Goal: Information Seeking & Learning: Learn about a topic

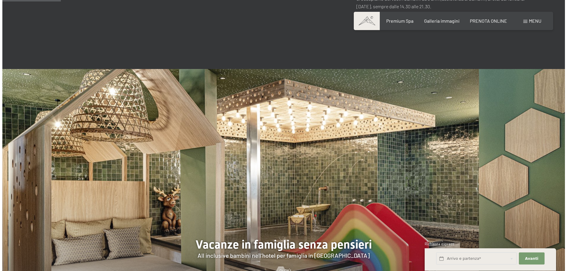
scroll to position [502, 0]
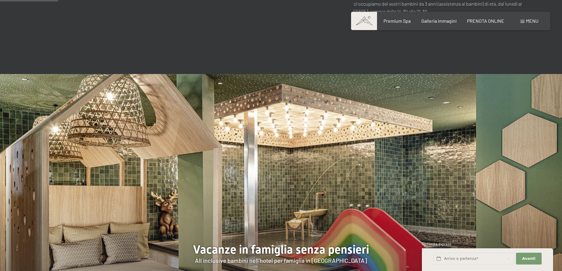
click at [534, 21] on span "Menu" at bounding box center [532, 21] width 12 height 6
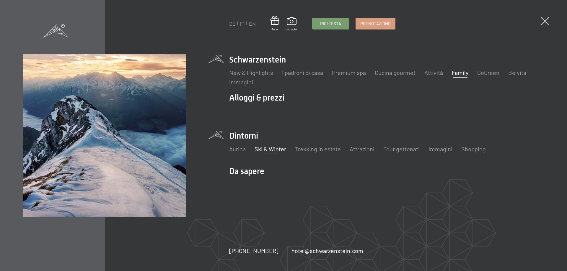
click at [260, 148] on link "Ski & Winter" at bounding box center [270, 149] width 32 height 7
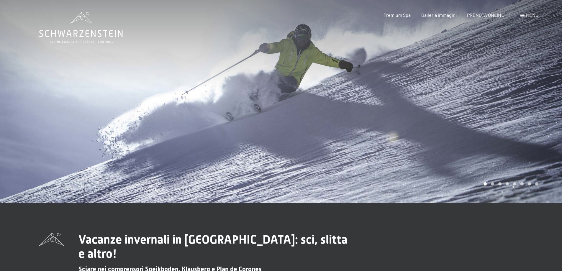
click at [278, 137] on div at bounding box center [140, 101] width 281 height 203
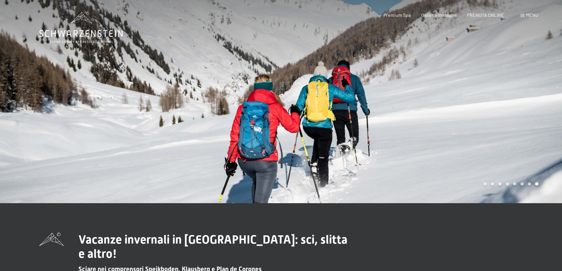
click at [278, 137] on div at bounding box center [140, 101] width 281 height 203
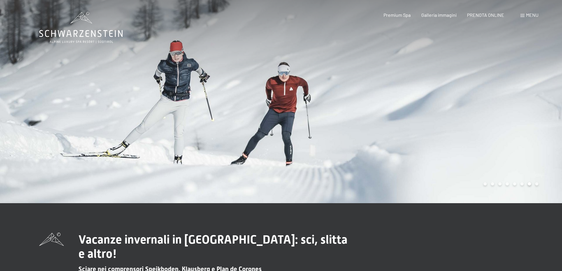
click at [278, 137] on div at bounding box center [140, 101] width 281 height 203
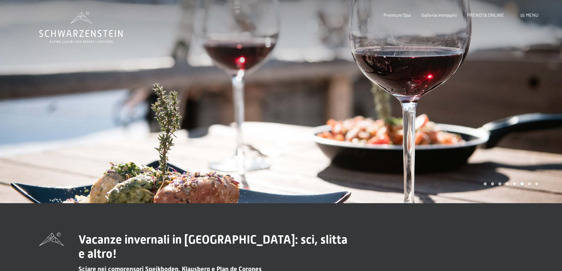
click at [278, 137] on div at bounding box center [140, 101] width 281 height 203
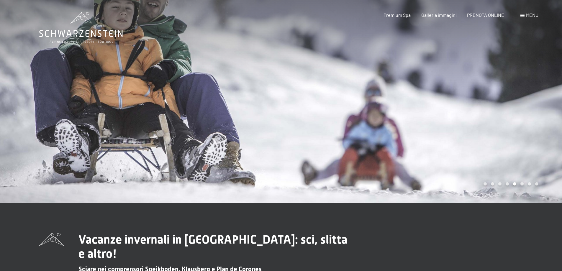
click at [278, 137] on div at bounding box center [140, 101] width 281 height 203
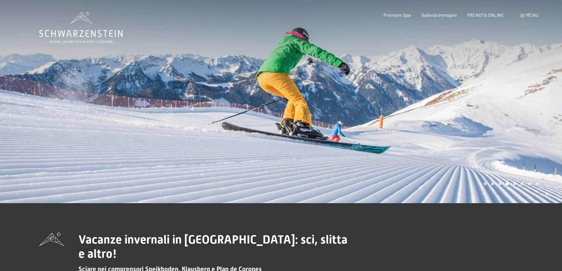
click at [278, 137] on div at bounding box center [140, 101] width 281 height 203
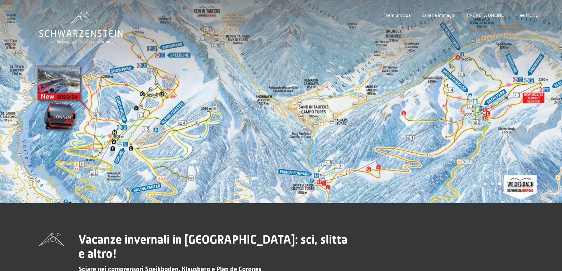
click at [278, 137] on div at bounding box center [140, 101] width 281 height 203
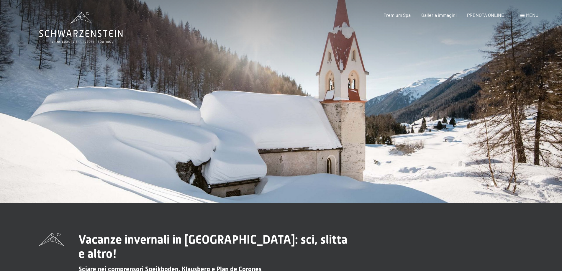
click at [278, 137] on div at bounding box center [140, 101] width 281 height 203
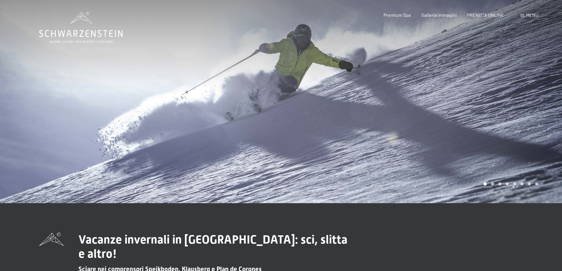
click at [278, 137] on div at bounding box center [140, 101] width 281 height 203
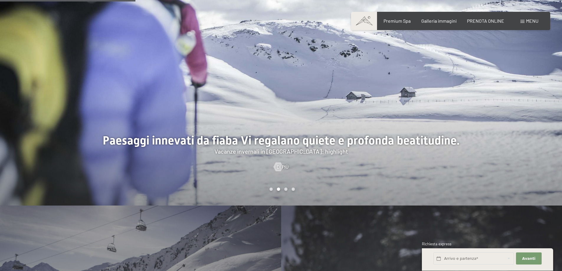
scroll to position [649, 0]
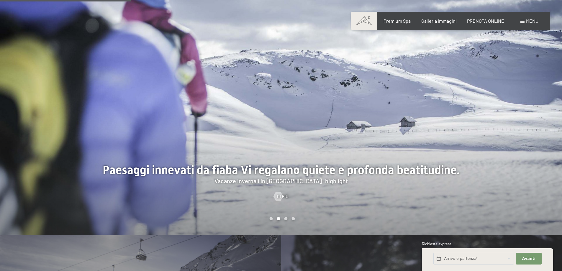
click at [546, 103] on div at bounding box center [421, 115] width 281 height 241
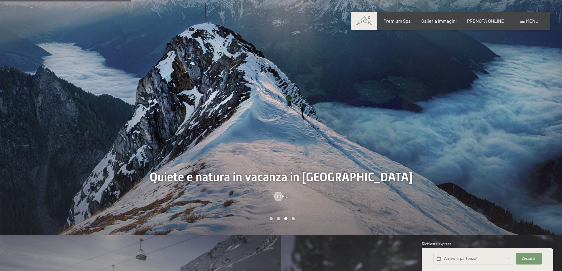
click at [546, 103] on div at bounding box center [421, 115] width 281 height 241
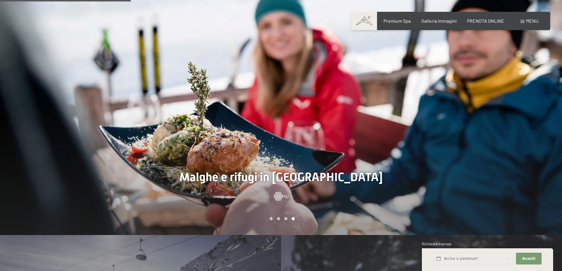
click at [546, 103] on div at bounding box center [421, 115] width 281 height 241
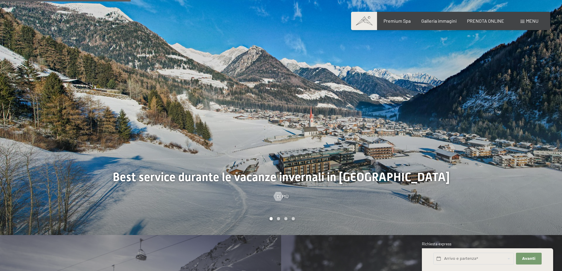
click at [546, 103] on div at bounding box center [421, 115] width 281 height 241
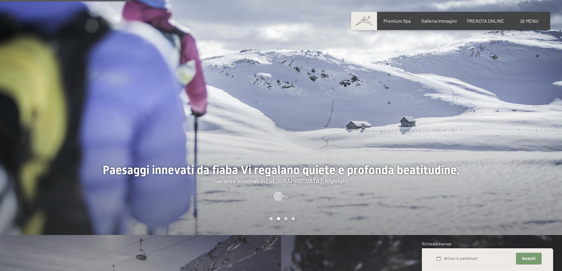
click at [546, 103] on div at bounding box center [421, 115] width 281 height 241
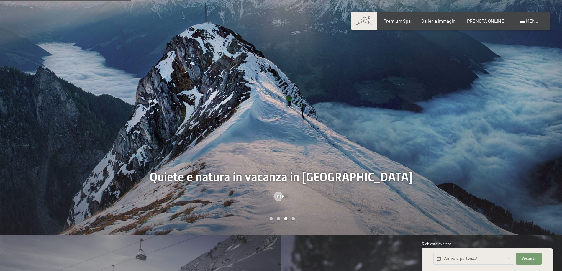
click at [546, 103] on div at bounding box center [421, 115] width 281 height 241
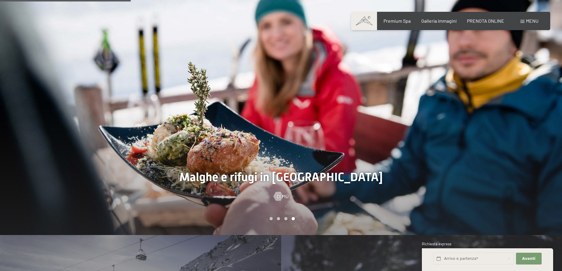
click at [546, 103] on div at bounding box center [421, 115] width 281 height 241
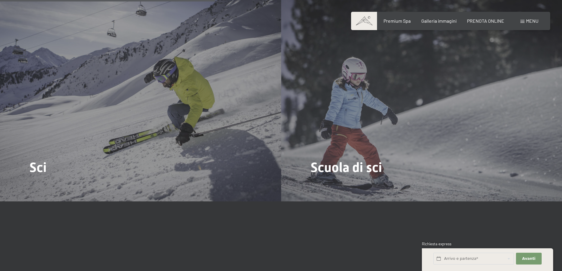
scroll to position [915, 0]
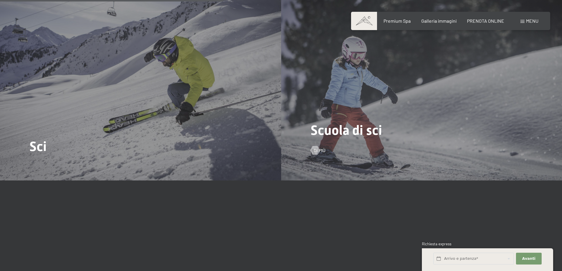
click at [438, 135] on div "Scuola di sci Di più" at bounding box center [421, 75] width 281 height 211
click at [487, 120] on div "Scuola di sci Di più" at bounding box center [421, 75] width 281 height 211
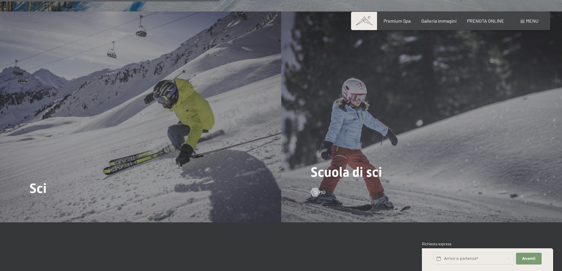
scroll to position [856, 0]
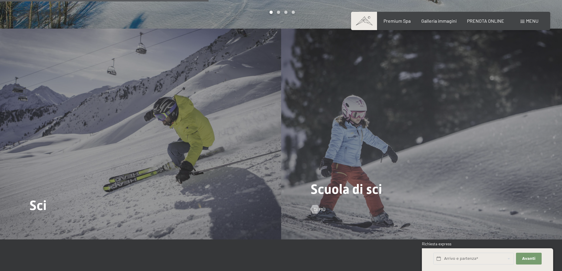
click at [487, 120] on div "Scuola di sci Di più" at bounding box center [421, 134] width 281 height 211
click at [522, 101] on div "Scuola di sci Di più" at bounding box center [421, 134] width 281 height 211
click at [536, 114] on div "Scuola di sci Di più" at bounding box center [421, 134] width 281 height 211
click at [311, 146] on div "Scuola di sci Di più" at bounding box center [421, 134] width 281 height 211
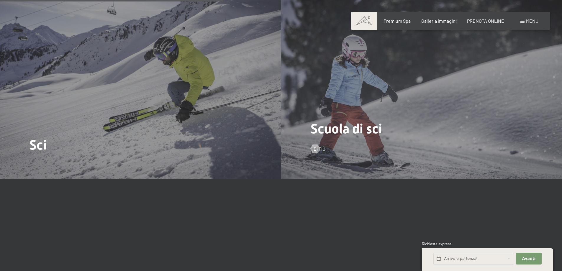
scroll to position [915, 0]
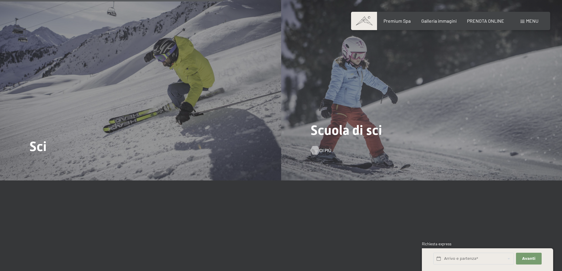
click at [317, 146] on div at bounding box center [315, 150] width 5 height 9
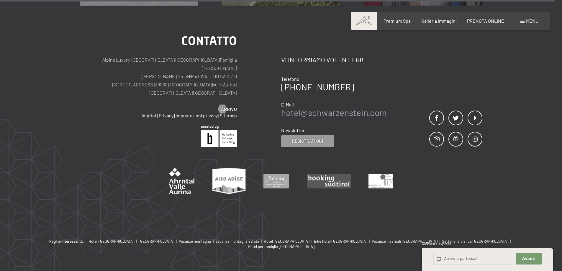
scroll to position [1322, 0]
